Goal: Task Accomplishment & Management: Manage account settings

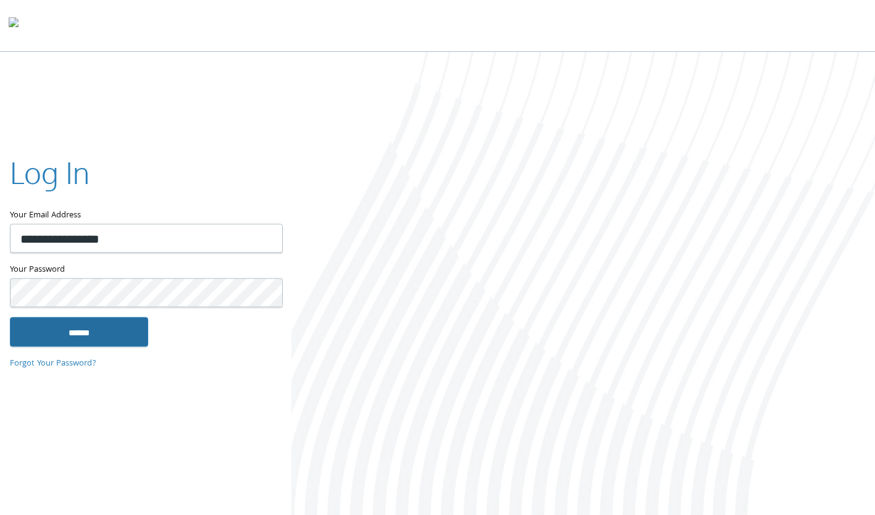
click at [48, 341] on input "******" at bounding box center [79, 332] width 138 height 30
click at [81, 327] on input "******" at bounding box center [79, 332] width 138 height 30
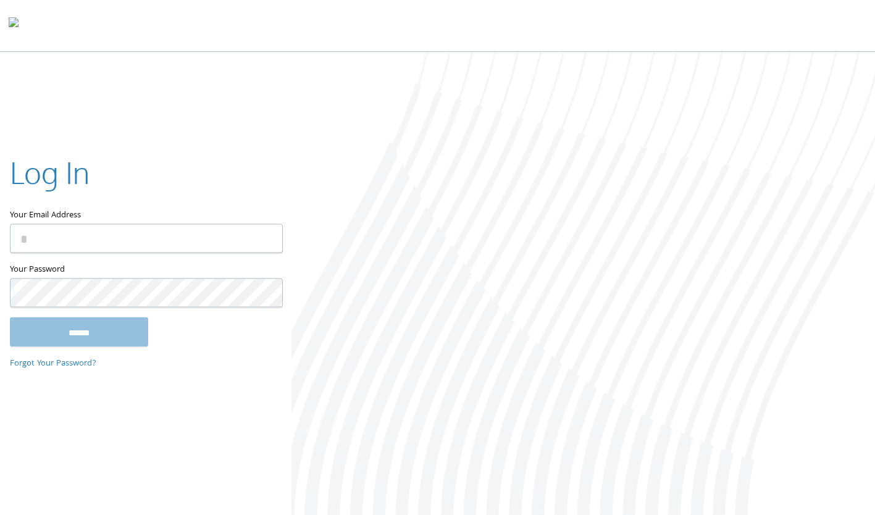
type input "**********"
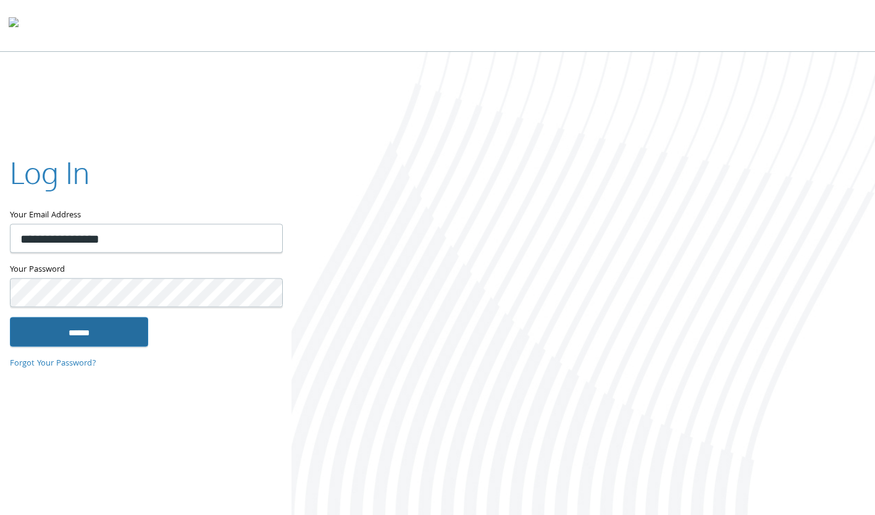
click at [106, 323] on input "******" at bounding box center [79, 332] width 138 height 30
